Goal: Task Accomplishment & Management: Complete application form

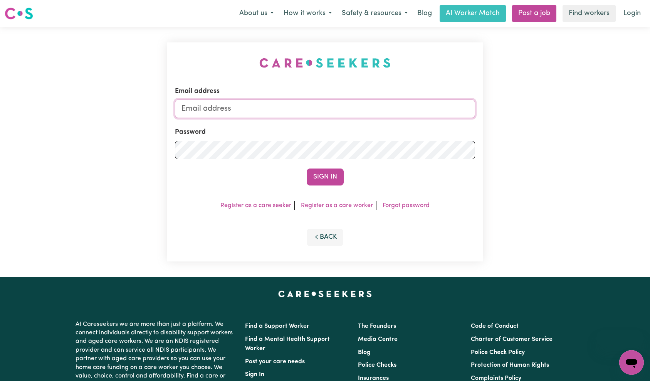
click at [323, 107] on input "Email address" at bounding box center [325, 108] width 301 height 19
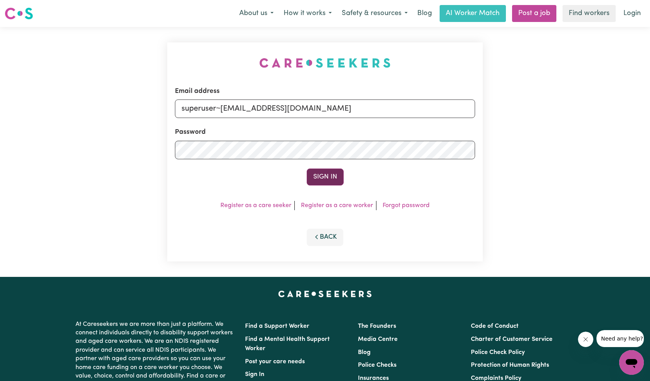
type input "superuser~[EMAIL_ADDRESS][DOMAIN_NAME]"
click at [322, 172] on button "Sign In" at bounding box center [325, 176] width 37 height 17
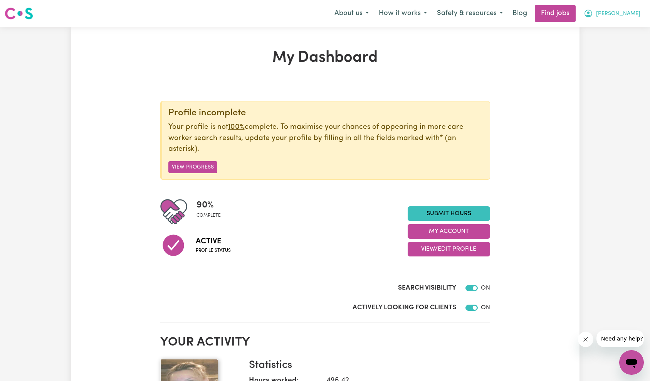
drag, startPoint x: 637, startPoint y: 16, endPoint x: 630, endPoint y: 22, distance: 9.0
click at [637, 16] on span "[PERSON_NAME]" at bounding box center [618, 14] width 44 height 8
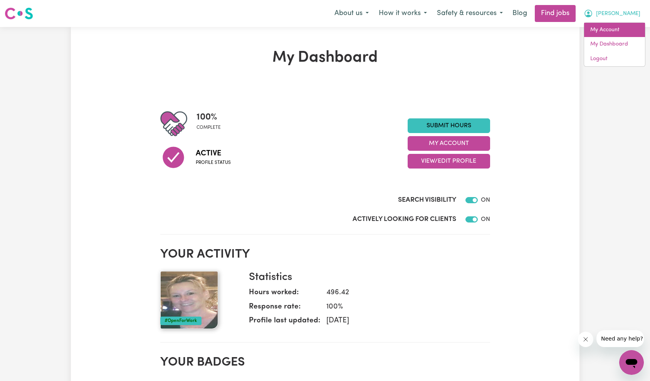
click at [626, 28] on link "My Account" at bounding box center [615, 30] width 61 height 15
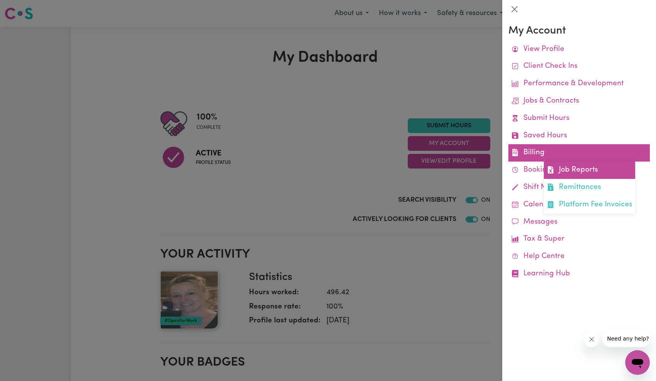
click at [569, 168] on link "Job Reports" at bounding box center [589, 170] width 91 height 17
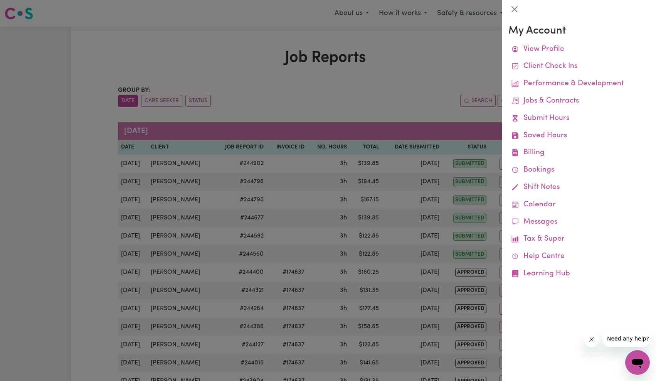
click at [409, 138] on div at bounding box center [328, 190] width 656 height 381
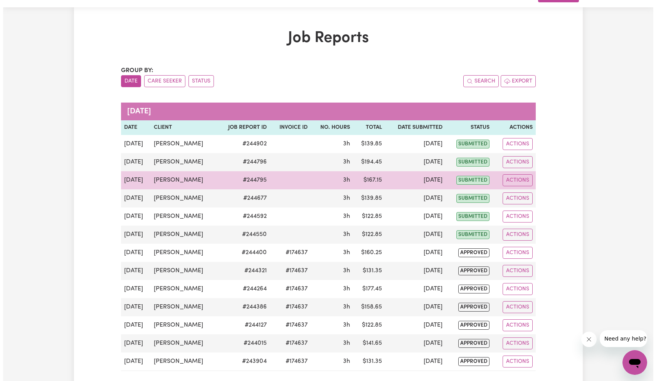
scroll to position [55, 0]
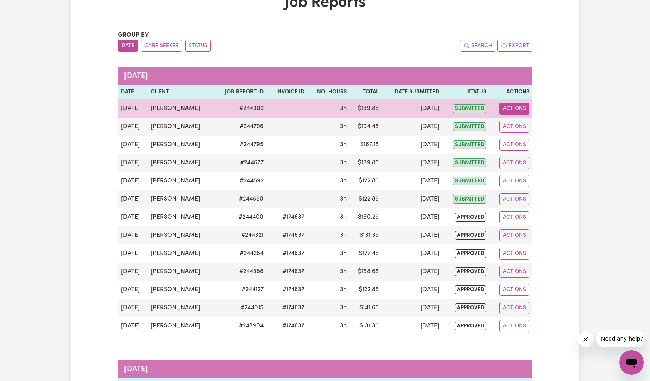
click at [512, 107] on button "Actions" at bounding box center [515, 109] width 30 height 12
click at [520, 123] on link "View Job Report" at bounding box center [534, 126] width 66 height 15
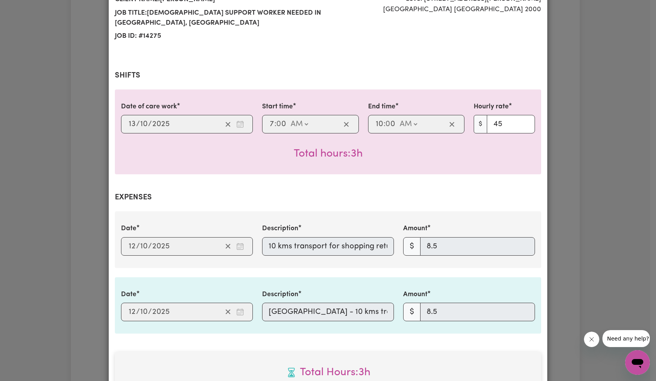
select select "45-Weekday"
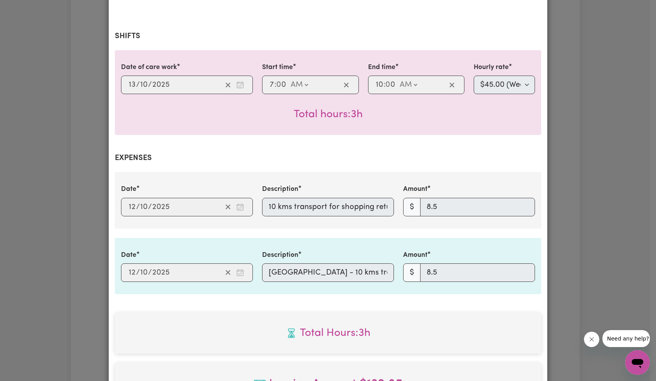
scroll to position [150, 0]
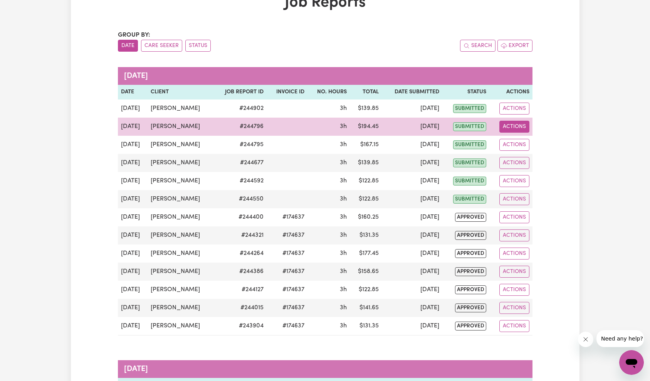
click at [507, 127] on button "Actions" at bounding box center [515, 127] width 30 height 12
click at [515, 142] on link "View Job Report" at bounding box center [534, 144] width 66 height 15
select select "65-[DATE]"
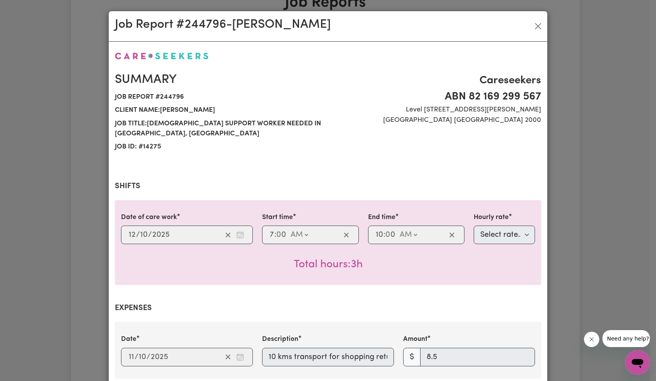
scroll to position [163, 0]
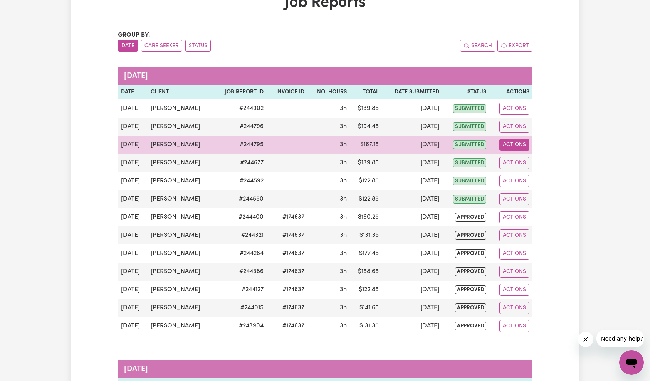
click at [522, 145] on button "Actions" at bounding box center [515, 145] width 30 height 12
click at [522, 163] on link "View Job Report" at bounding box center [534, 162] width 66 height 15
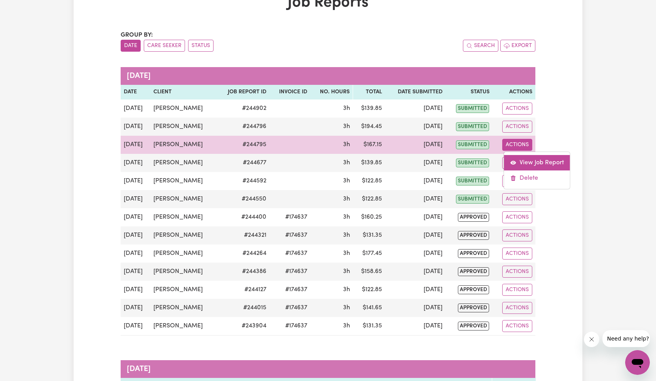
select select "55-[DATE]"
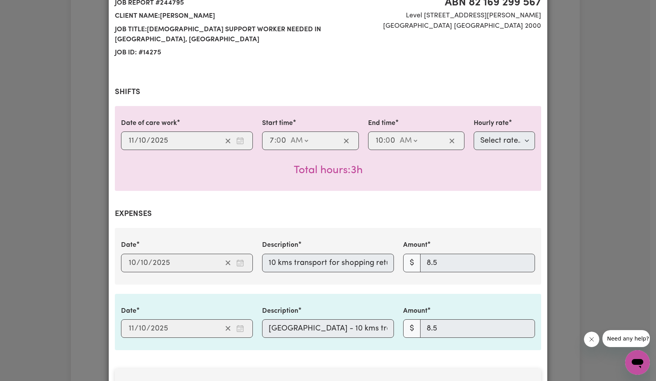
scroll to position [184, 0]
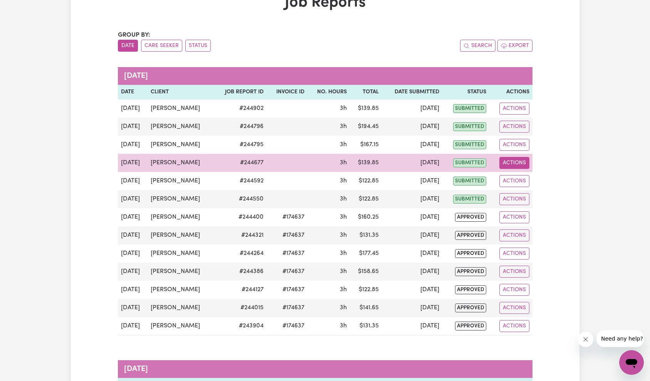
click at [518, 162] on button "Actions" at bounding box center [515, 163] width 30 height 12
click at [529, 180] on link "View Job Report" at bounding box center [534, 180] width 66 height 15
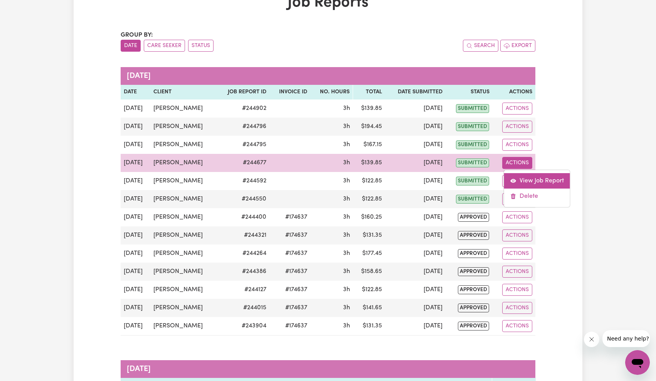
select select "45-Weekday"
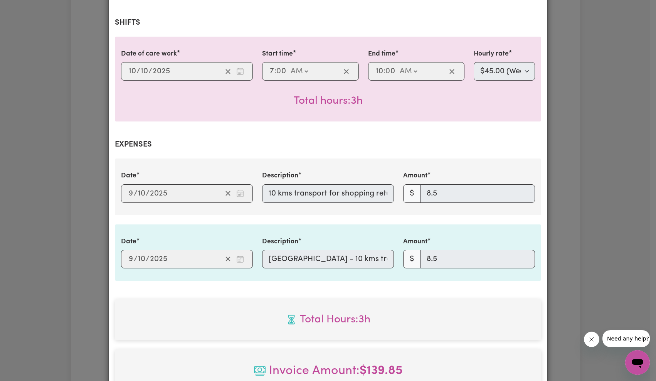
scroll to position [203, 0]
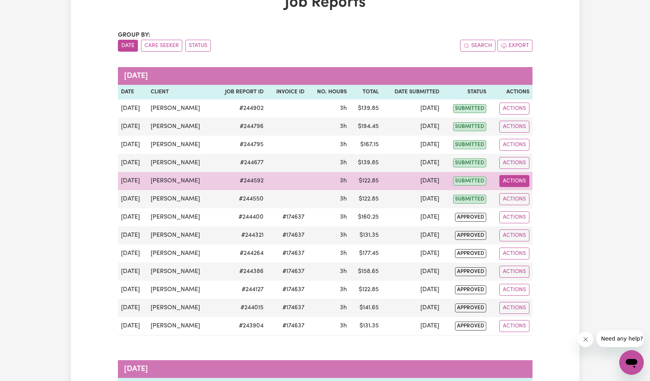
click at [518, 186] on button "Actions" at bounding box center [515, 181] width 30 height 12
click at [521, 201] on link "View Job Report" at bounding box center [534, 198] width 66 height 15
select select "45-Weekday"
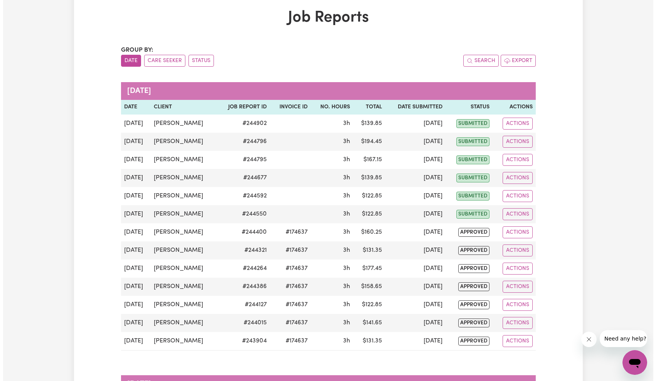
scroll to position [35, 0]
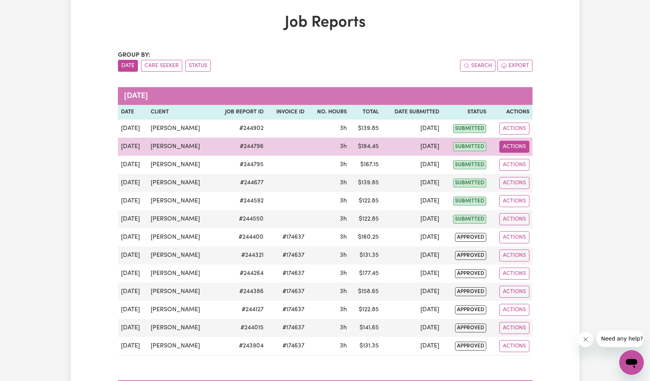
click at [510, 147] on button "Actions" at bounding box center [515, 147] width 30 height 12
click at [519, 157] on link "View Job Report" at bounding box center [534, 164] width 66 height 15
select select "65-[DATE]"
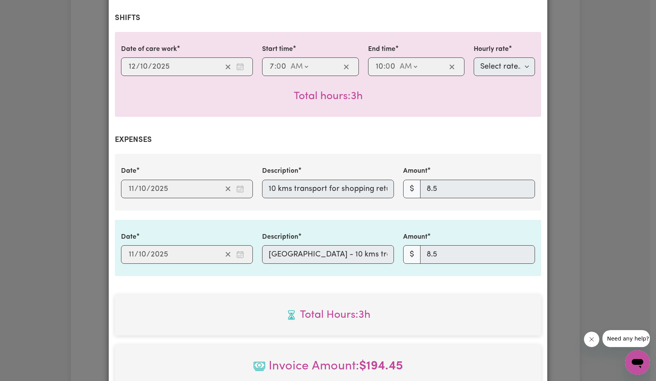
scroll to position [173, 0]
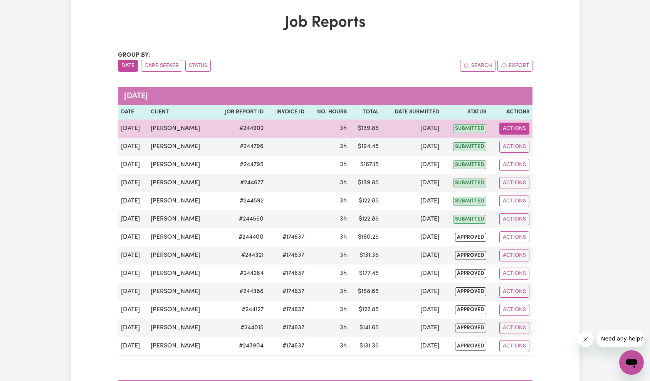
click at [524, 133] on button "Actions" at bounding box center [515, 129] width 30 height 12
click at [524, 143] on link "View Job Report" at bounding box center [534, 146] width 66 height 15
select select "45-Weekday"
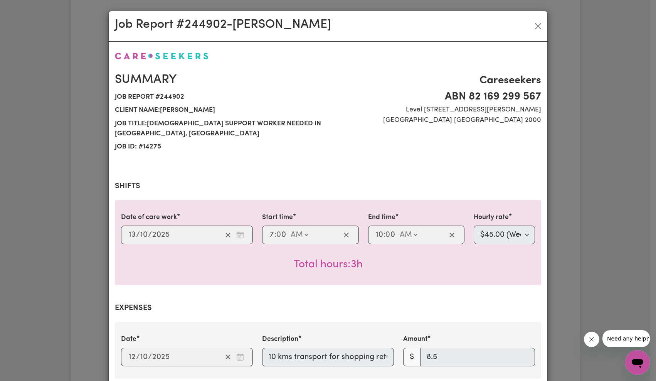
scroll to position [136, 0]
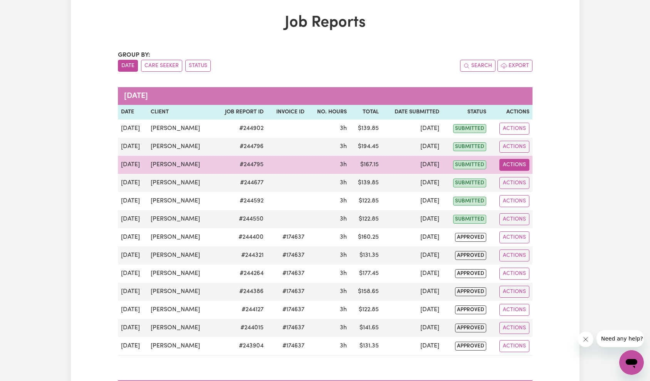
click at [512, 165] on button "Actions" at bounding box center [515, 165] width 30 height 12
click at [520, 181] on link "View Job Report" at bounding box center [534, 182] width 66 height 15
select select "55-[DATE]"
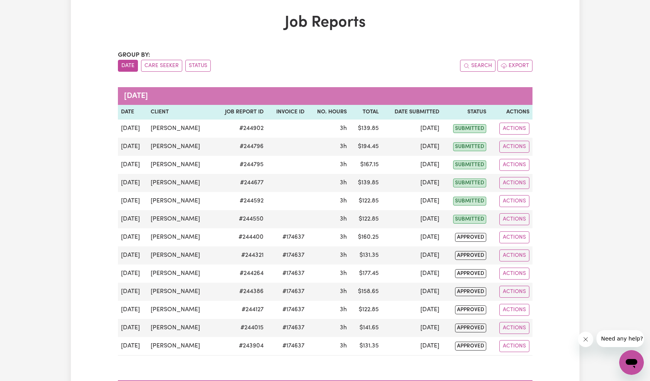
scroll to position [15, 0]
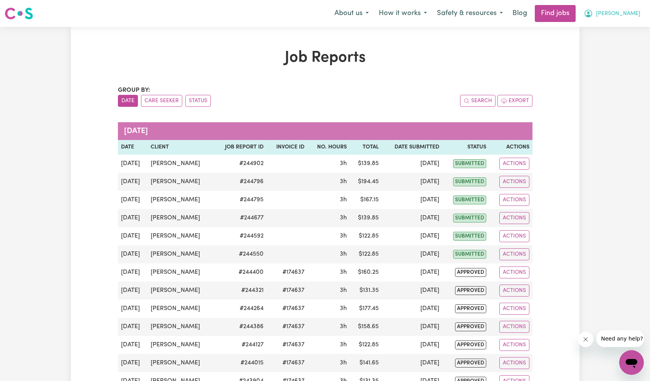
click at [618, 20] on button "[PERSON_NAME]" at bounding box center [612, 13] width 67 height 16
click at [616, 29] on link "My Account" at bounding box center [615, 30] width 61 height 15
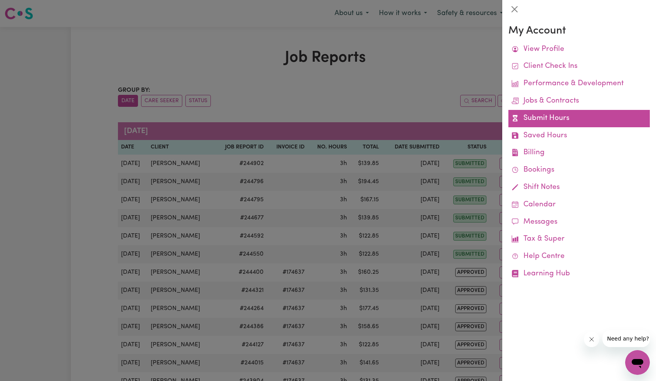
click at [549, 116] on link "Submit Hours" at bounding box center [580, 118] width 142 height 17
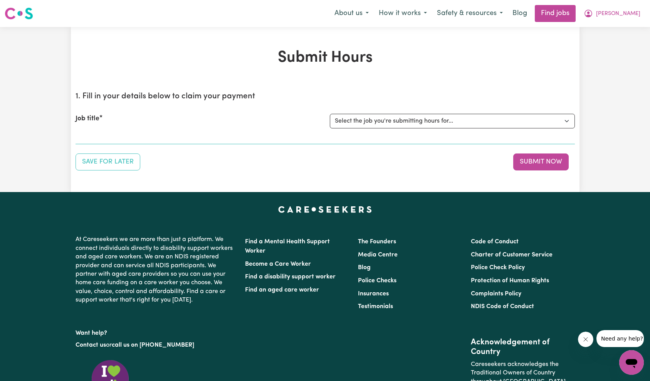
click at [585, 344] on button "Close message from company" at bounding box center [585, 339] width 15 height 15
click at [450, 121] on select "Select the job you're submitting hours for... [[PERSON_NAME] ] [DEMOGRAPHIC_DAT…" at bounding box center [452, 121] width 245 height 15
select select "14275"
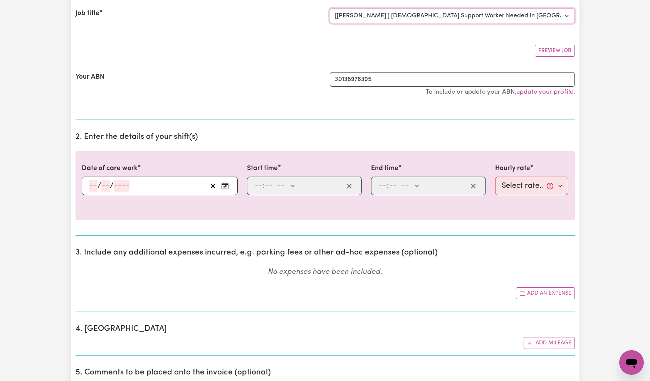
scroll to position [124, 0]
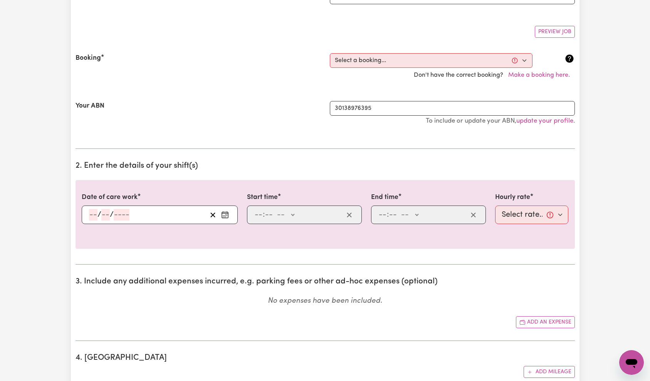
click at [109, 167] on h2 "2. Enter the details of your shift(s)" at bounding box center [326, 166] width 500 height 10
click at [384, 57] on select "Select a booking... [DATE] 10:00am to 01:00pm (RECURRING) [DATE] 10:00am to 01:…" at bounding box center [431, 60] width 203 height 15
select select "350648"
type input "[DATE]"
type input "19"
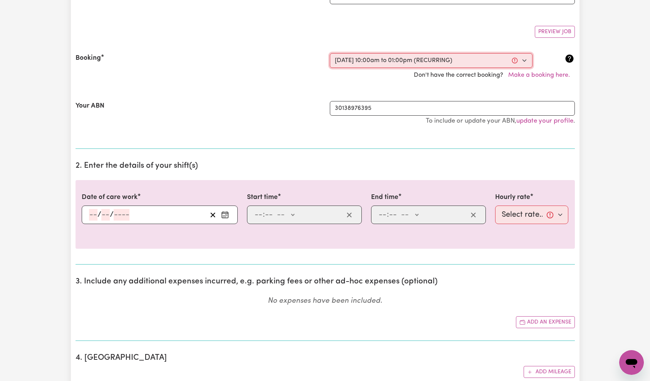
type input "9"
type input "2025"
type input "10:00"
type input "10"
type input "0"
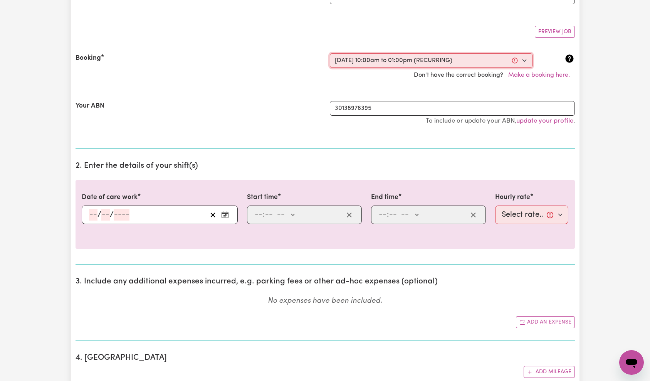
select select "am"
type input "13:00"
type input "1"
type input "0"
select select "pm"
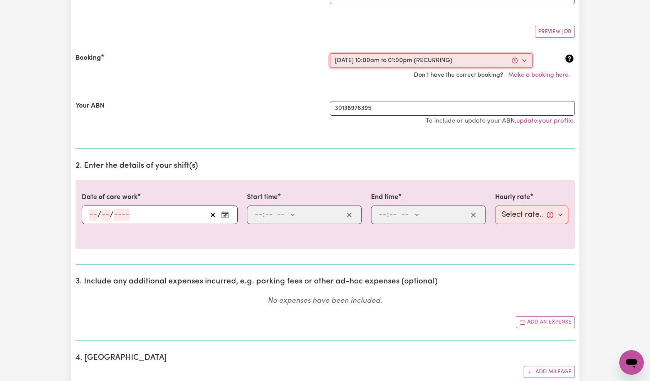
select select "45-Weekday"
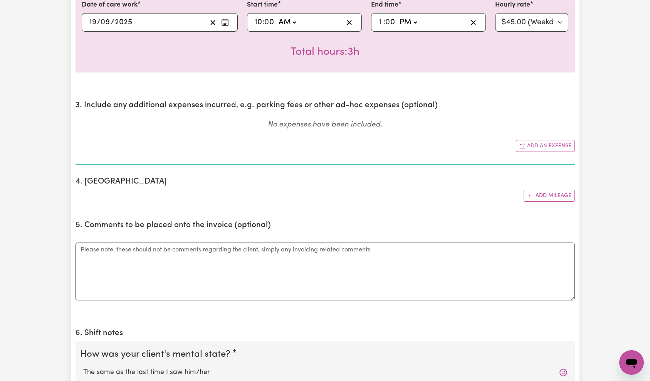
scroll to position [335, 0]
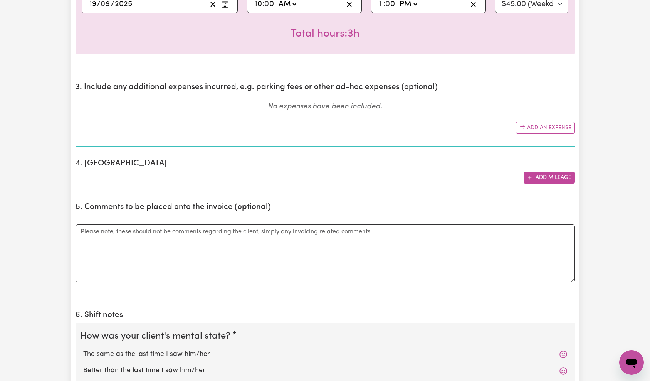
click at [542, 174] on button "Add mileage" at bounding box center [549, 178] width 51 height 12
